Goal: Find specific page/section: Find specific page/section

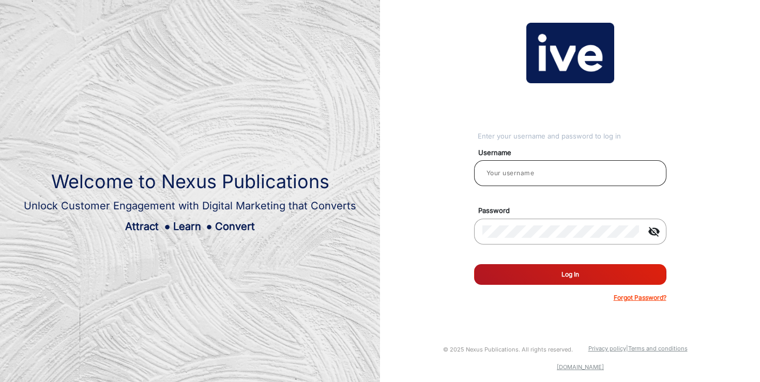
click at [516, 175] on input "email" at bounding box center [570, 173] width 176 height 12
type input "[PERSON_NAME]"
click at [559, 271] on button "Log In" at bounding box center [570, 274] width 192 height 21
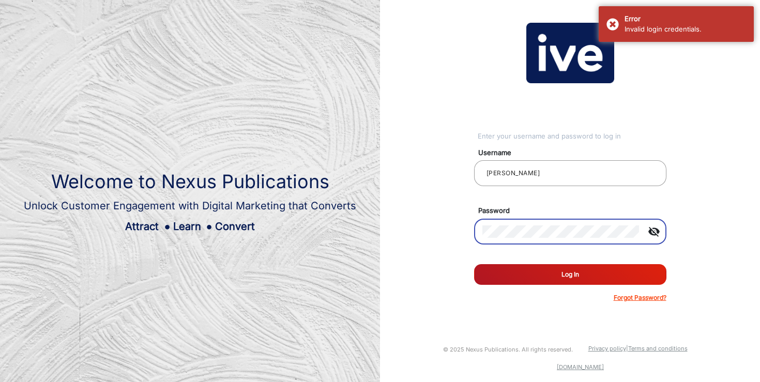
click at [446, 227] on div "Enter your username and password to log in Username [PERSON_NAME] Password visi…" at bounding box center [569, 162] width 395 height 325
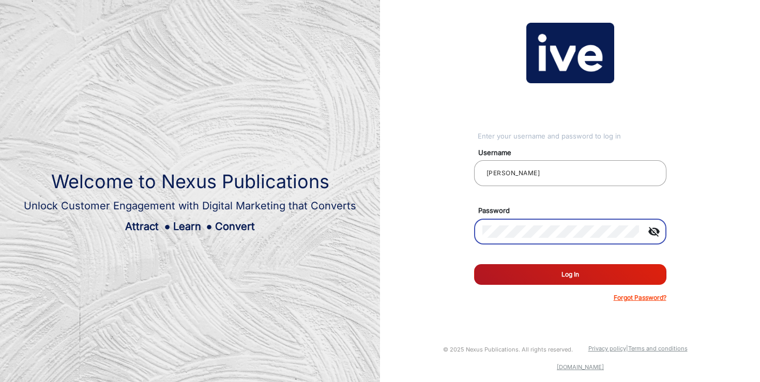
click at [518, 272] on button "Log In" at bounding box center [570, 274] width 192 height 21
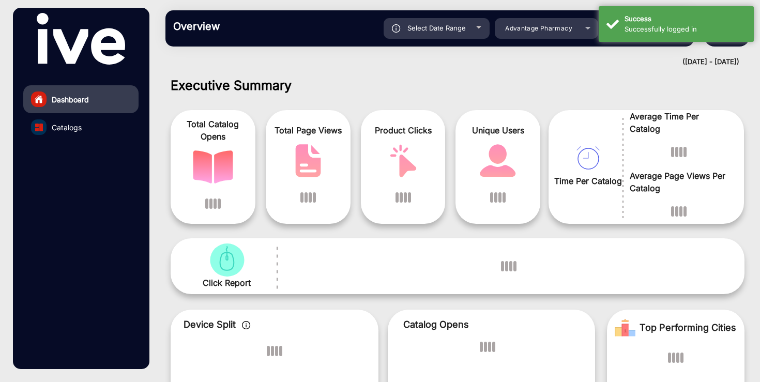
scroll to position [8, 0]
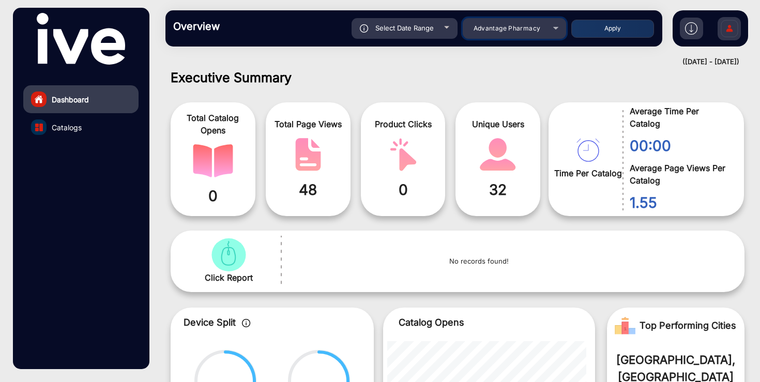
click at [526, 20] on mat-select "Advantage Pharmacy" at bounding box center [514, 28] width 103 height 21
click at [522, 28] on span "Advantage Pharmacy" at bounding box center [506, 28] width 67 height 8
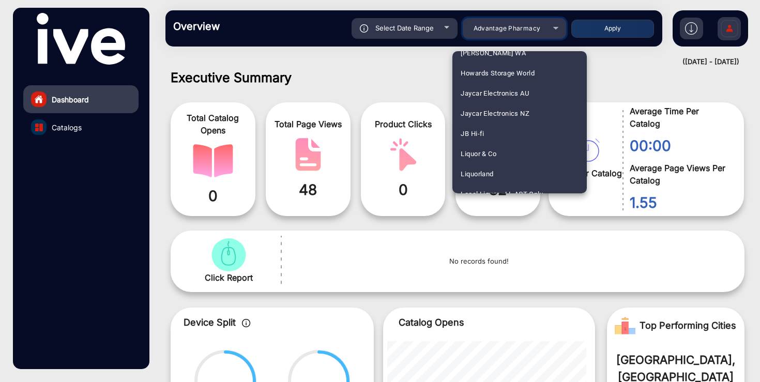
scroll to position [1023, 0]
click at [507, 131] on mat-option "JB Hi-fi" at bounding box center [519, 131] width 134 height 20
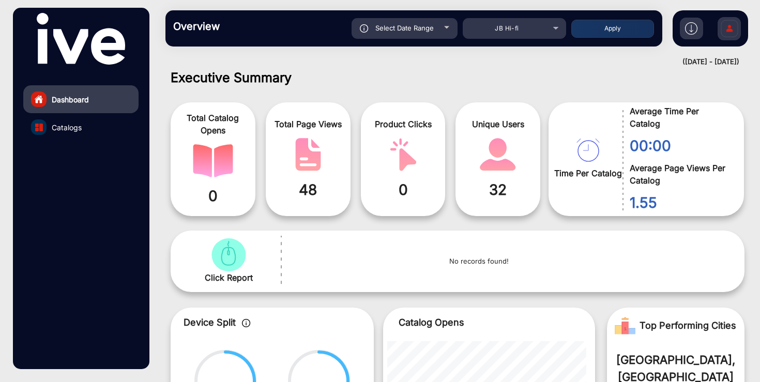
click at [436, 32] on div "Select Date Range" at bounding box center [404, 28] width 106 height 21
type input "[DATE]"
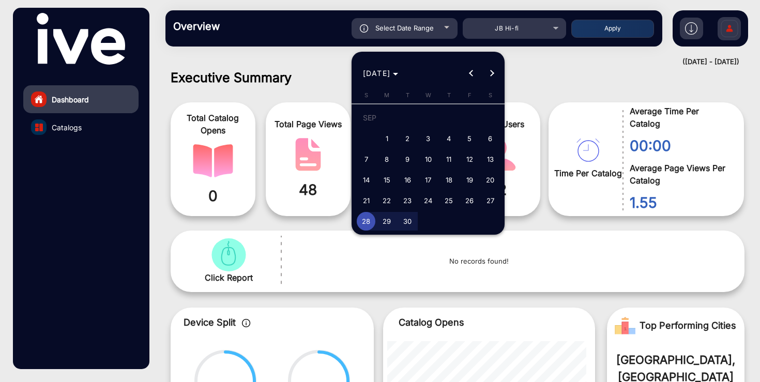
click at [391, 137] on span "1" at bounding box center [386, 138] width 19 height 19
type input "[DATE]"
click at [491, 72] on button "Next month" at bounding box center [491, 73] width 21 height 21
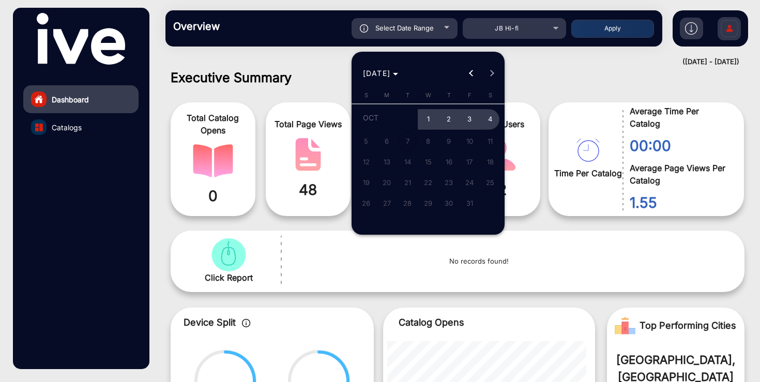
click at [496, 119] on span "4" at bounding box center [490, 119] width 19 height 21
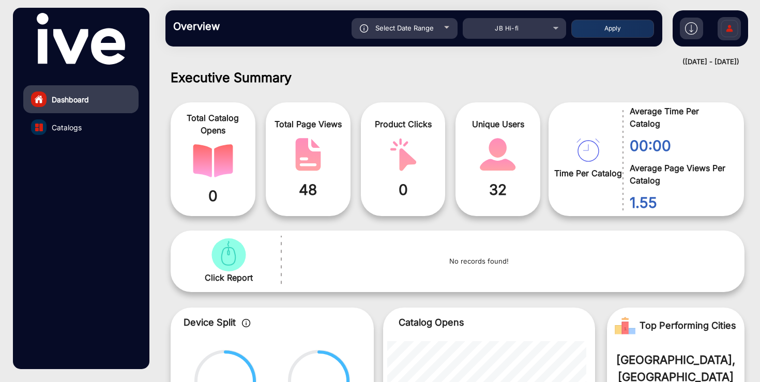
type input "[DATE]"
click at [613, 32] on button "Apply" at bounding box center [612, 29] width 83 height 18
type input "[DATE]"
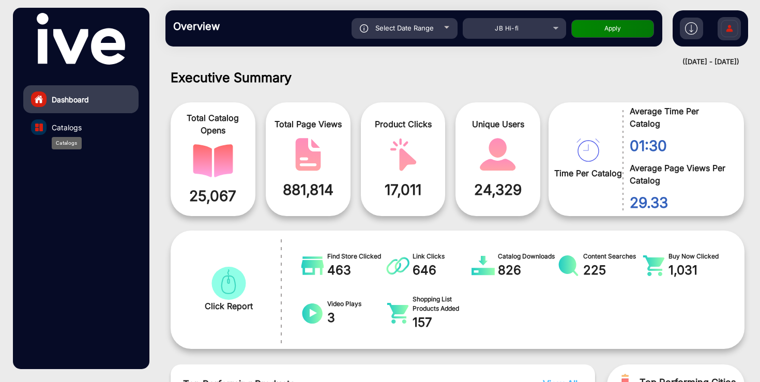
click at [81, 124] on span "Catalogs" at bounding box center [67, 127] width 30 height 11
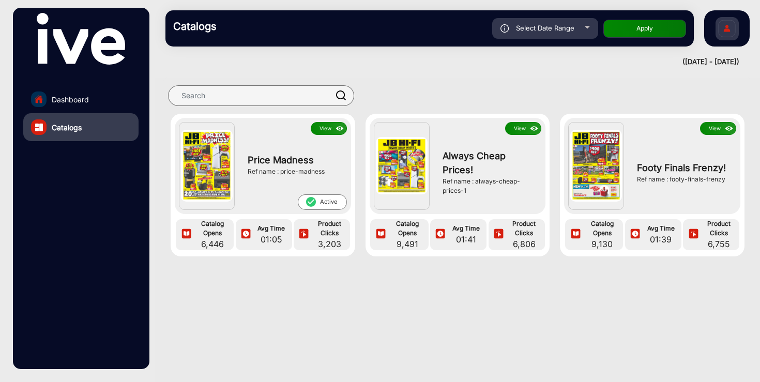
click at [327, 128] on button "View" at bounding box center [329, 128] width 36 height 13
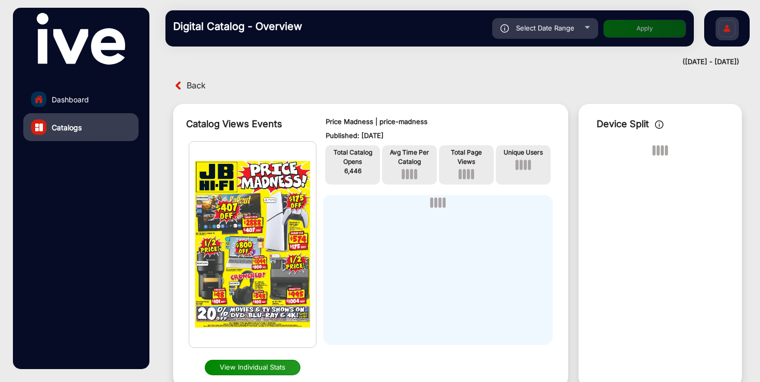
scroll to position [8, 0]
